Goal: Information Seeking & Learning: Learn about a topic

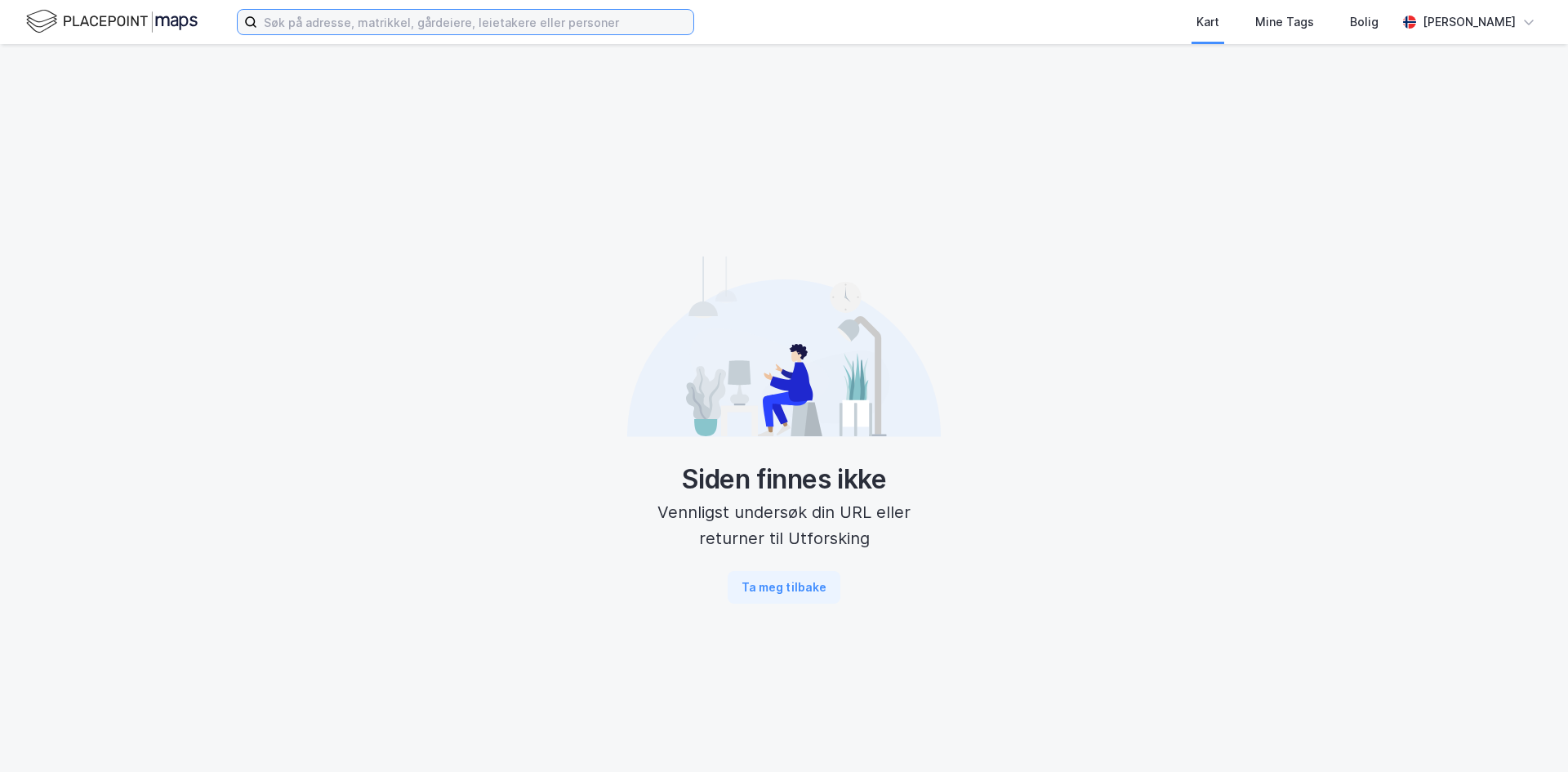
click at [433, 19] on input at bounding box center [475, 22] width 436 height 25
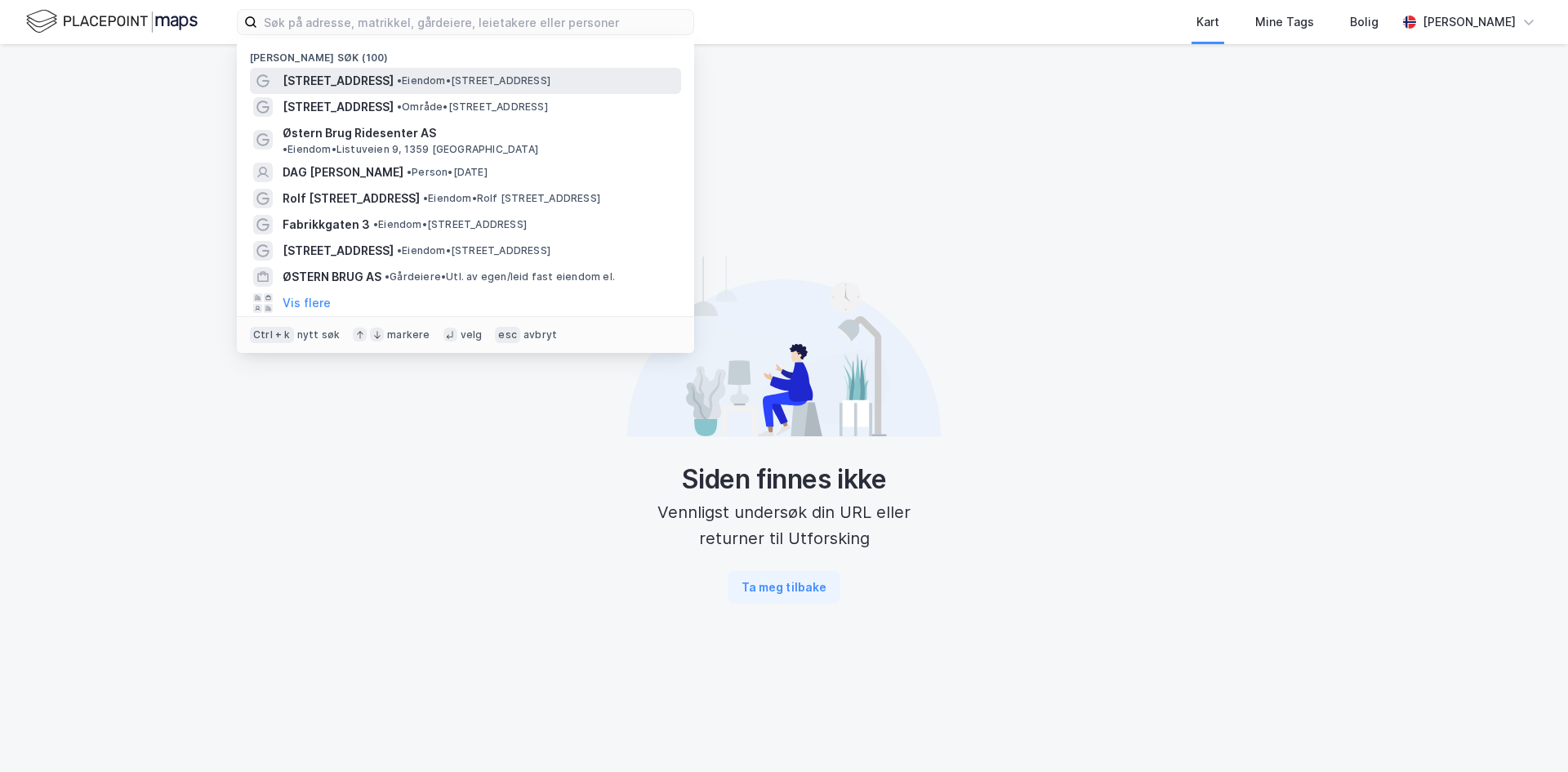
click at [397, 77] on span "•" at bounding box center [400, 80] width 5 height 12
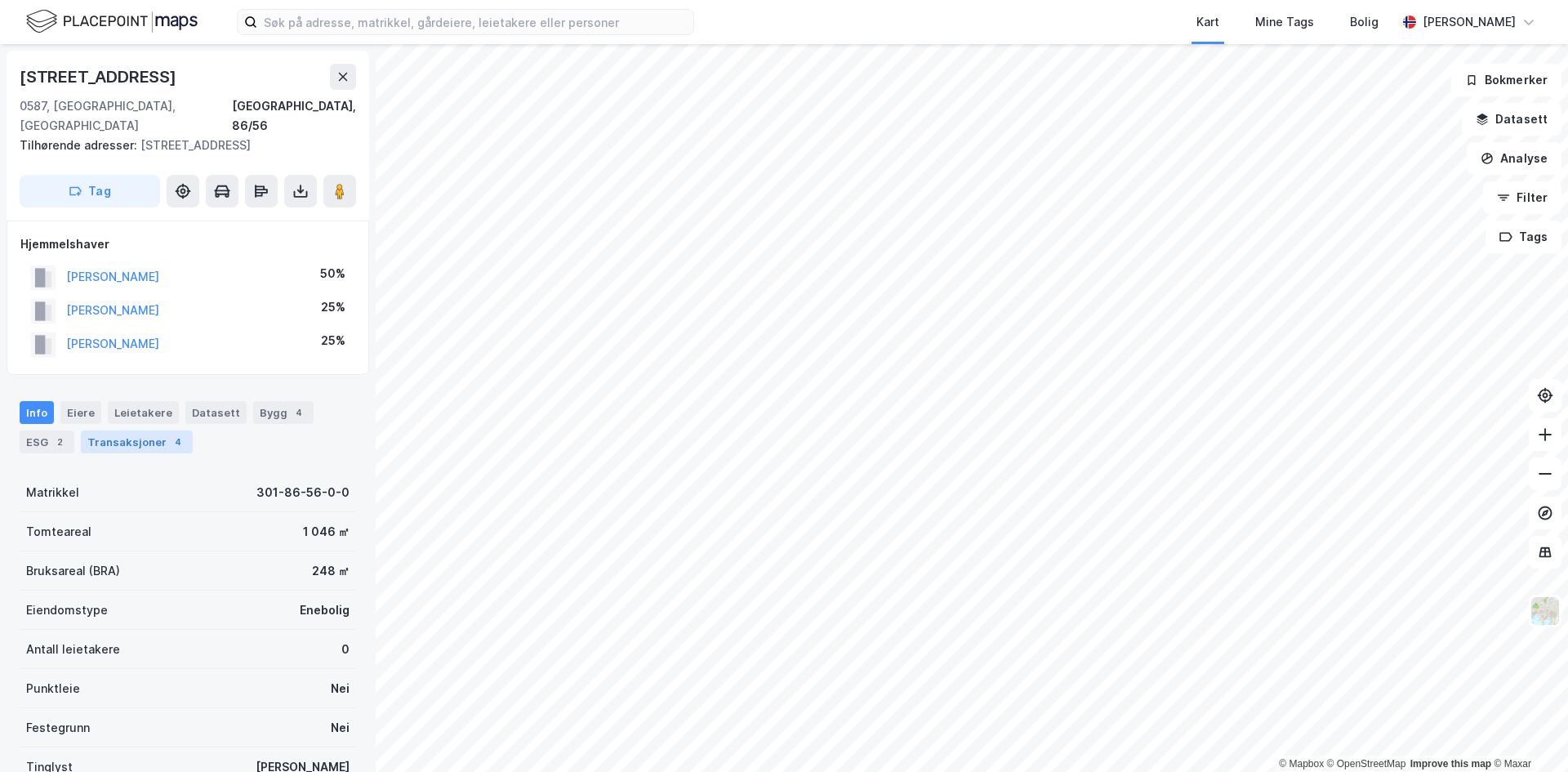
click at [157, 430] on div "Transaksjoner 4" at bounding box center [137, 442] width 112 height 23
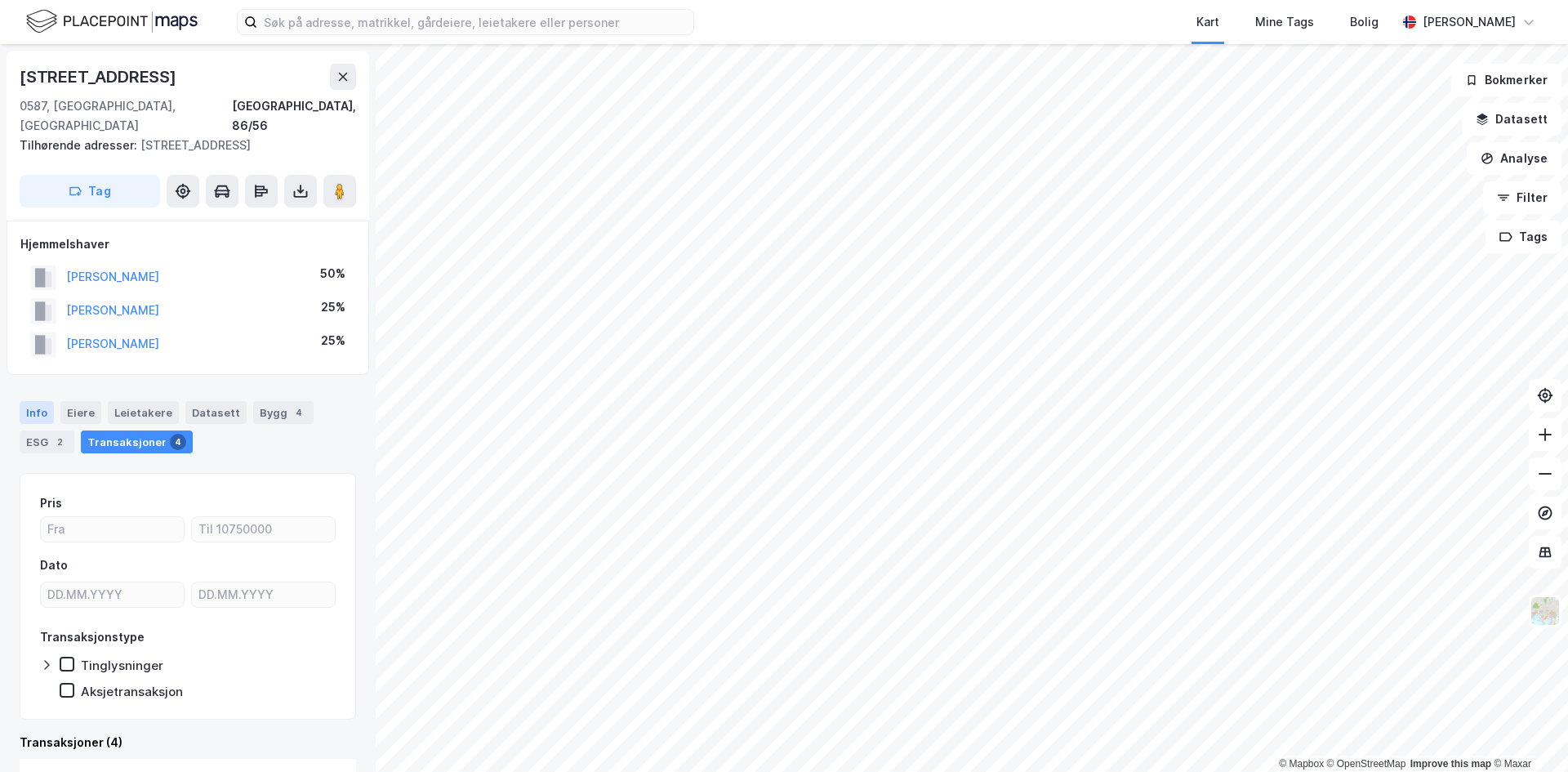
click at [38, 401] on div "Info" at bounding box center [37, 412] width 34 height 23
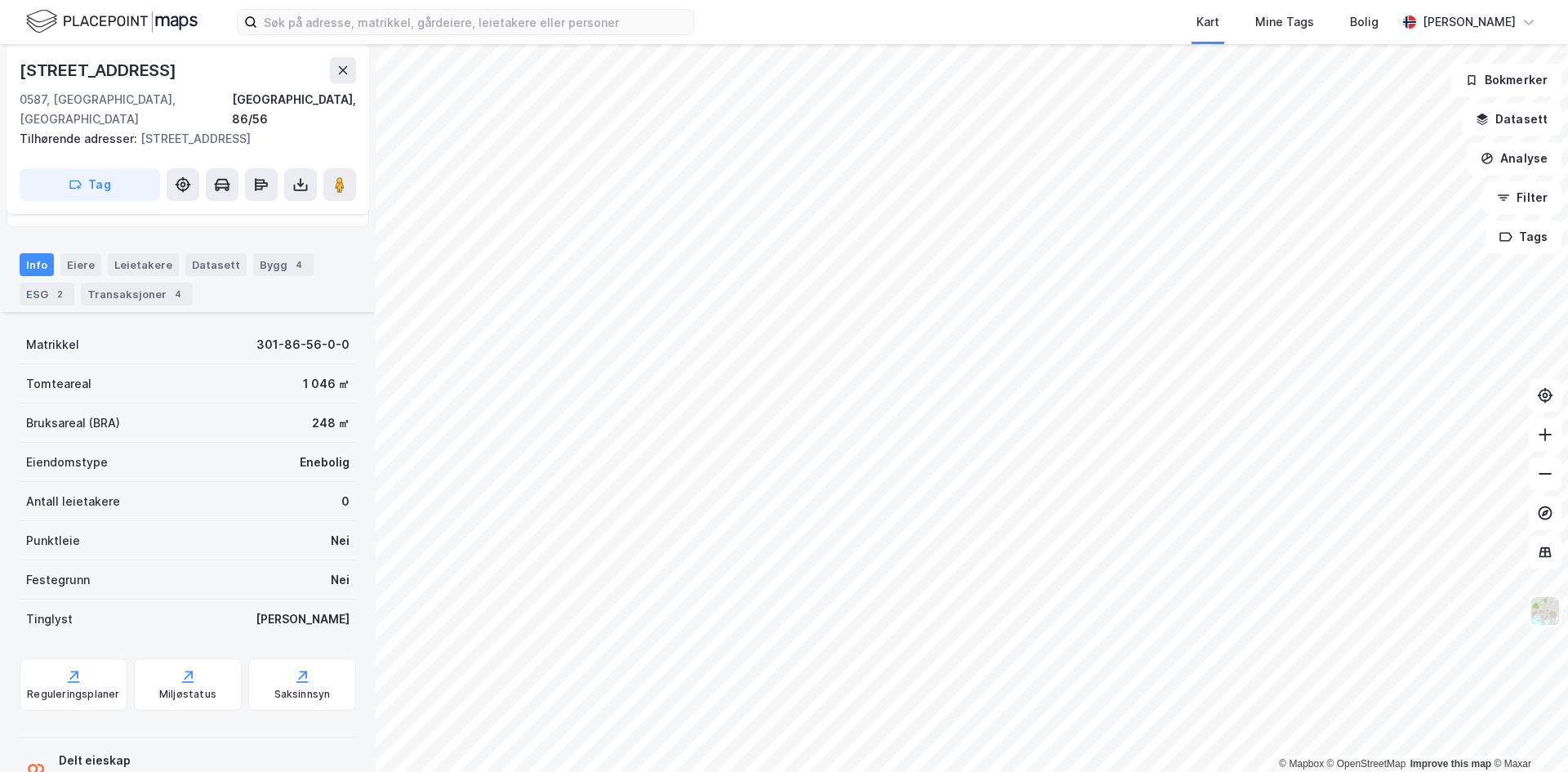
scroll to position [186, 0]
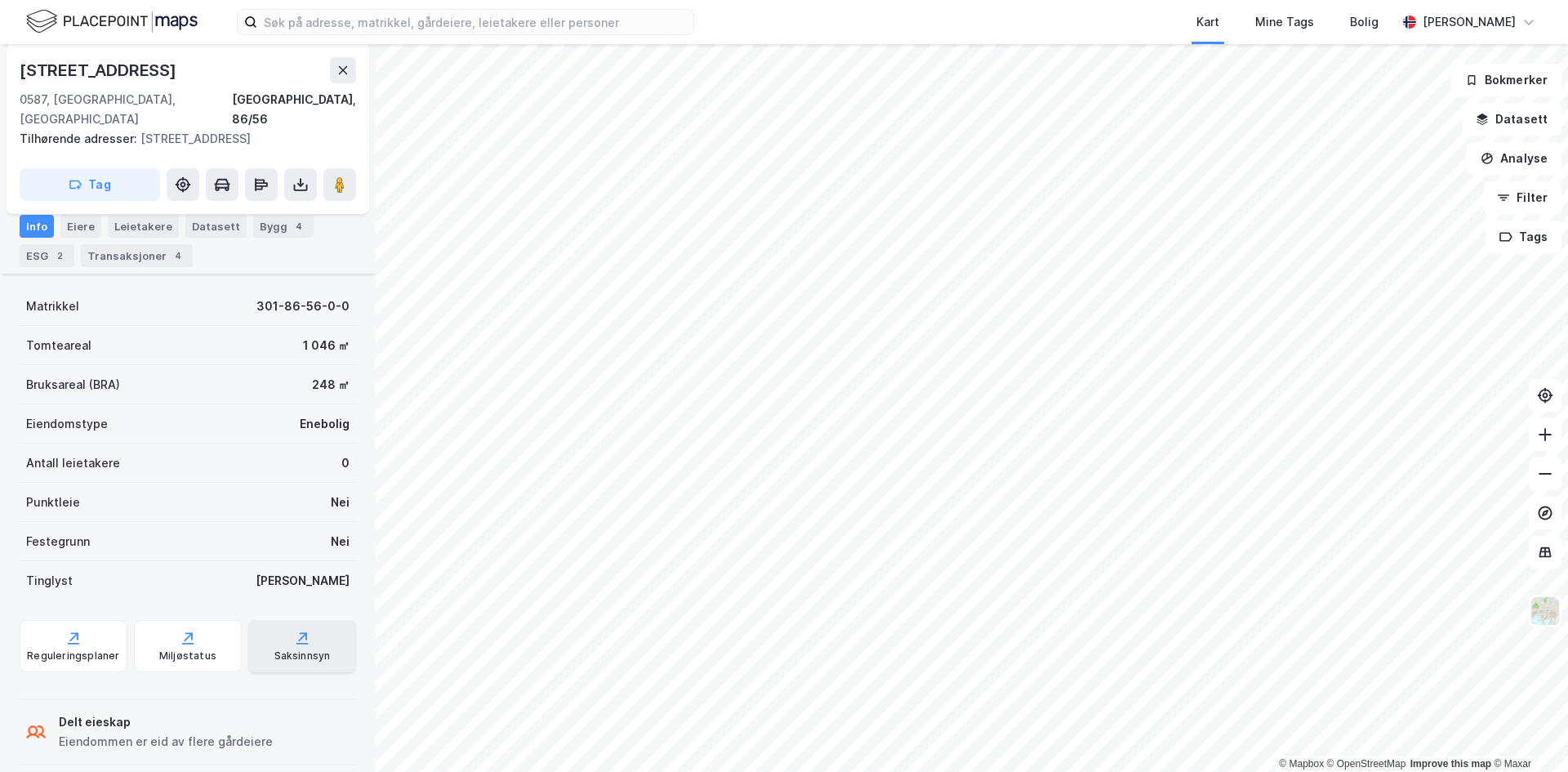
click at [292, 650] on div "Saksinnsyn" at bounding box center [302, 656] width 57 height 13
